Goal: Transaction & Acquisition: Subscribe to service/newsletter

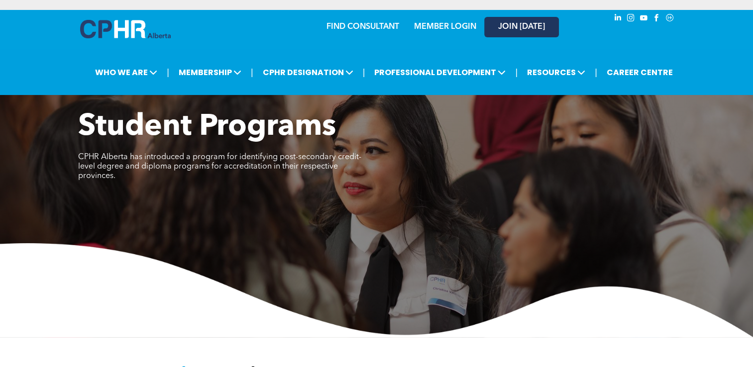
click at [533, 20] on link "JOIN [DATE]" at bounding box center [521, 27] width 75 height 20
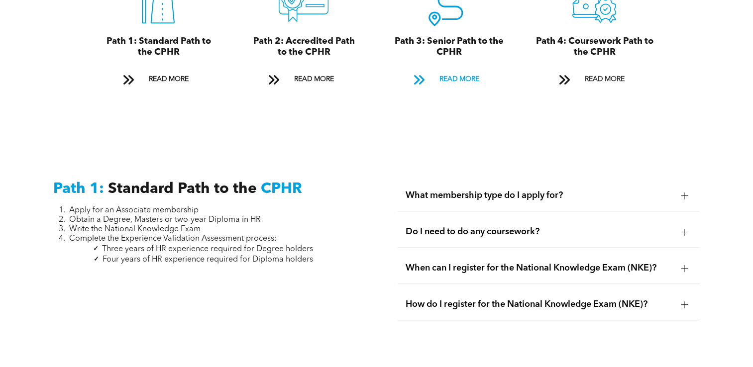
scroll to position [1215, 0]
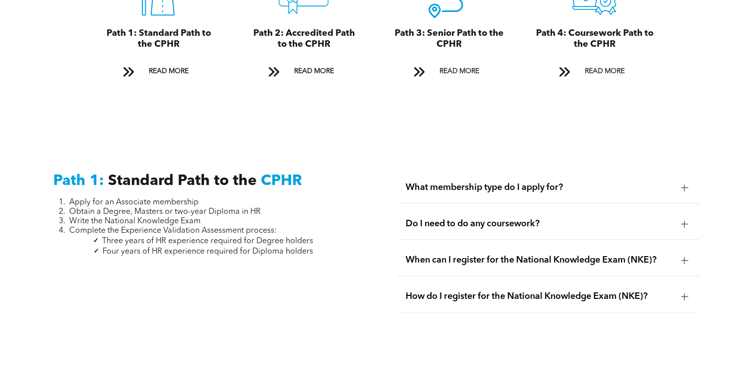
click at [685, 188] on div at bounding box center [684, 188] width 7 height 0
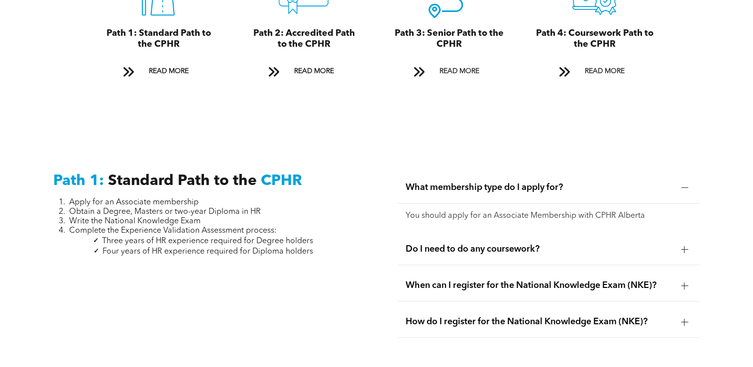
click at [683, 246] on div at bounding box center [684, 249] width 7 height 7
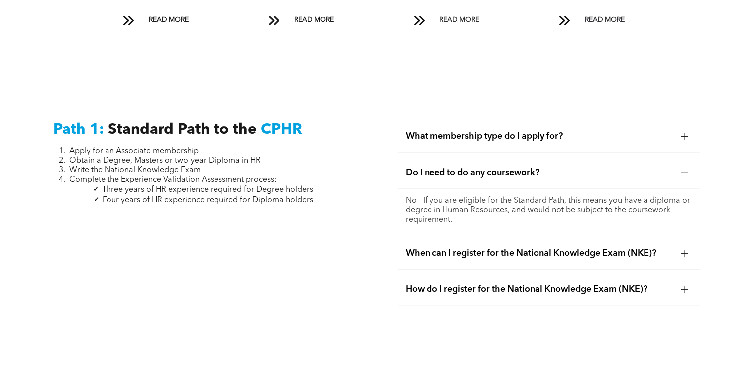
scroll to position [1267, 0]
click at [682, 253] on div at bounding box center [684, 253] width 7 height 0
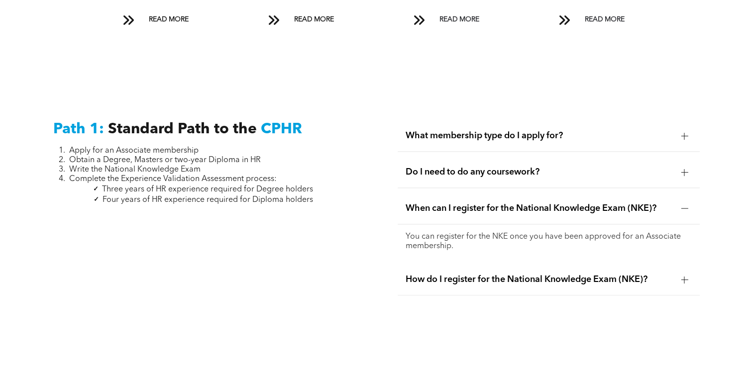
click at [684, 276] on div at bounding box center [684, 279] width 0 height 7
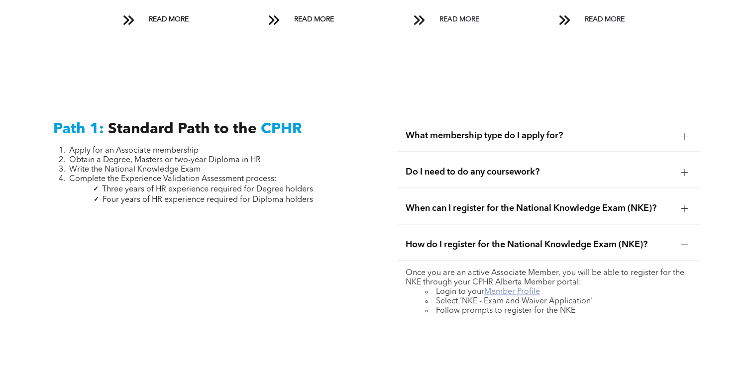
click at [521, 288] on link "Member Profile" at bounding box center [512, 292] width 56 height 8
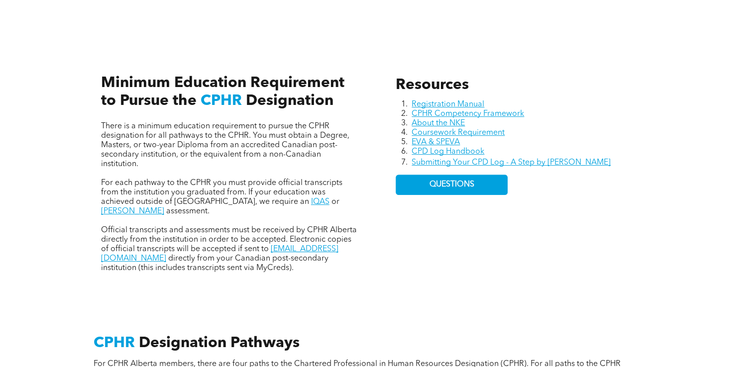
scroll to position [0, 0]
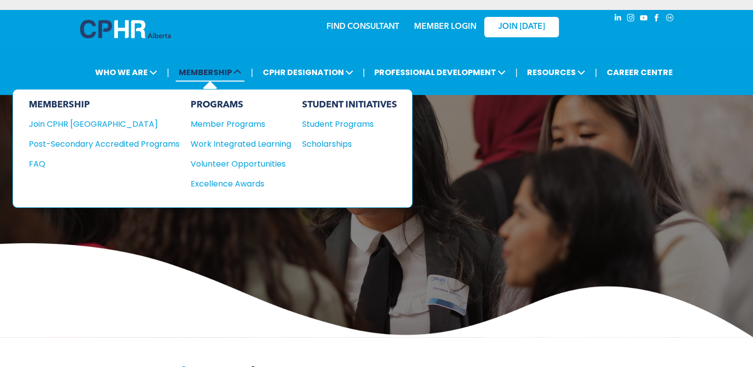
click at [211, 73] on span "MEMBERSHIP" at bounding box center [210, 72] width 69 height 18
click at [332, 126] on div "Student Programs" at bounding box center [345, 124] width 86 height 12
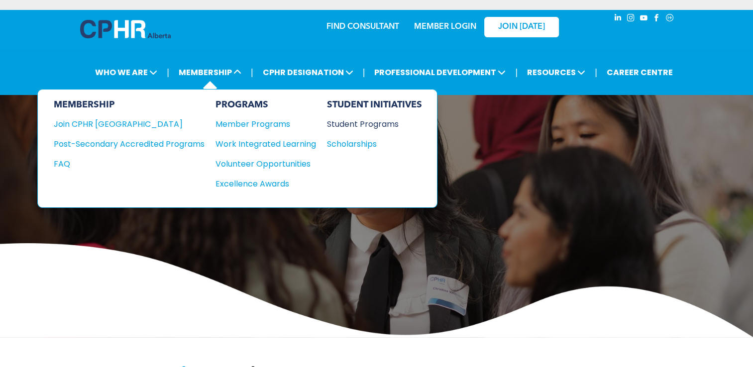
click at [389, 127] on div "Student Programs" at bounding box center [370, 124] width 86 height 12
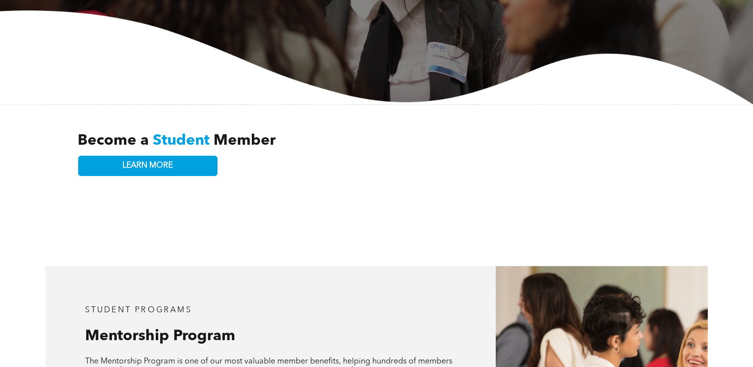
scroll to position [234, 0]
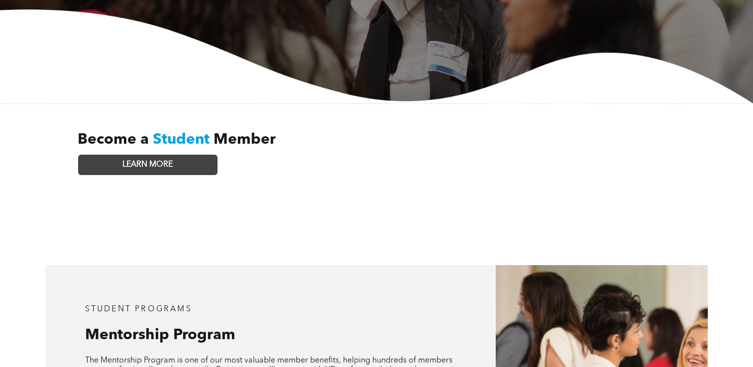
click at [131, 160] on span "LEARN MORE" at bounding box center [147, 164] width 50 height 9
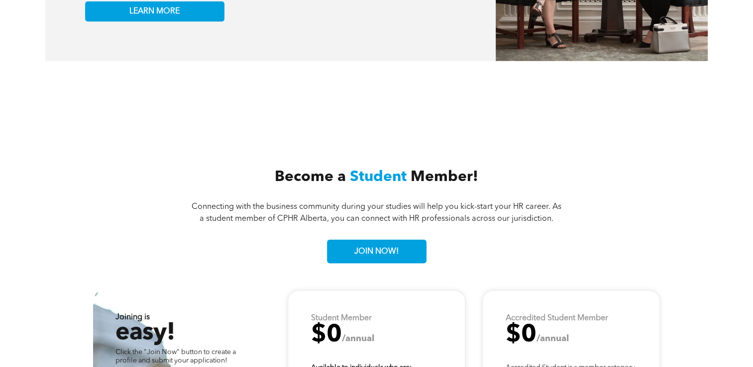
scroll to position [2442, 0]
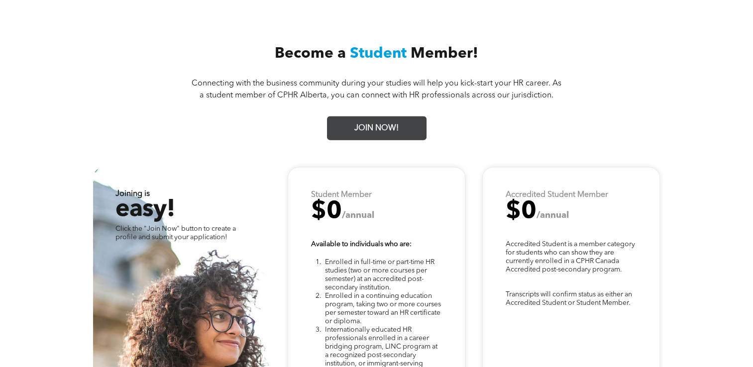
click at [369, 119] on span "JOIN NOW!" at bounding box center [376, 128] width 51 height 19
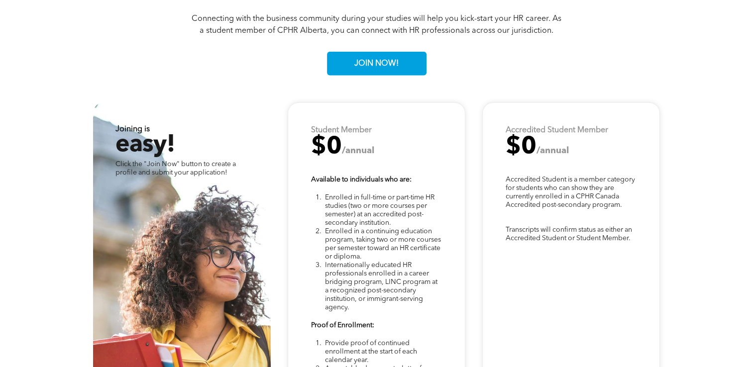
scroll to position [2505, 0]
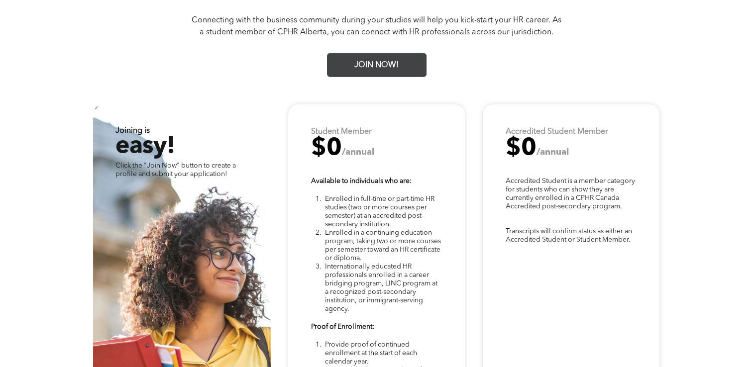
click at [409, 57] on link "JOIN NOW!" at bounding box center [376, 65] width 99 height 24
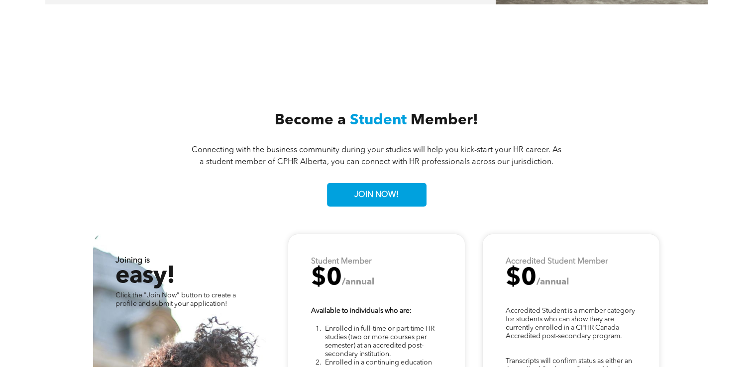
scroll to position [2375, 0]
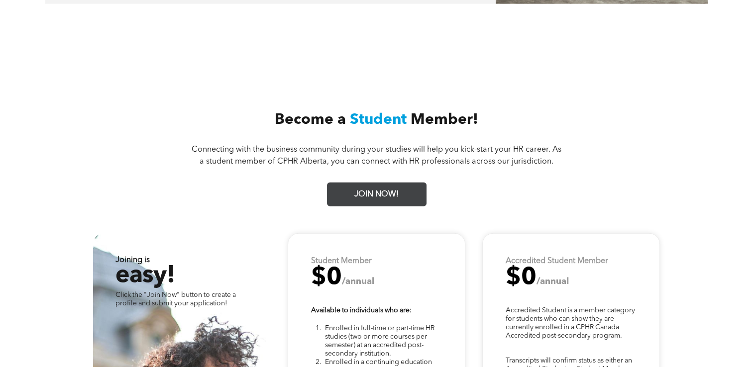
click at [387, 185] on span "JOIN NOW!" at bounding box center [376, 194] width 51 height 19
